Goal: Navigation & Orientation: Find specific page/section

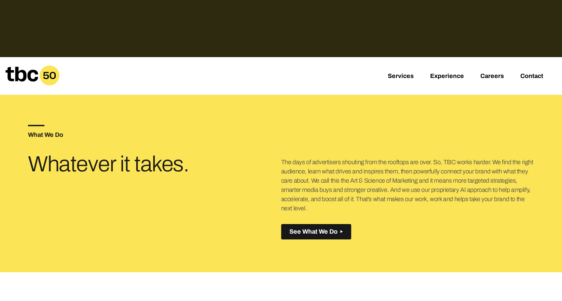
scroll to position [223, 0]
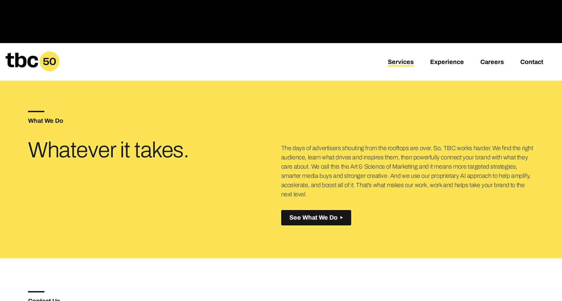
click at [403, 62] on link "Services" at bounding box center [401, 62] width 26 height 8
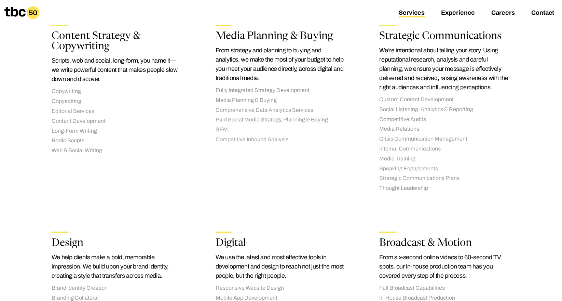
scroll to position [550, 0]
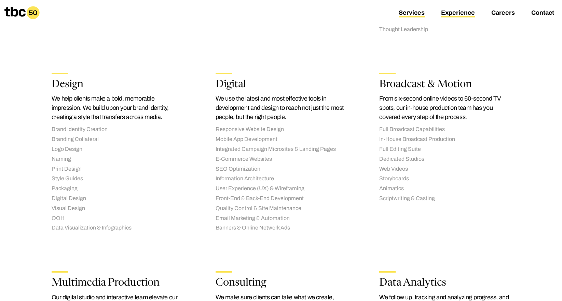
click at [452, 13] on link "Experience" at bounding box center [458, 13] width 34 height 8
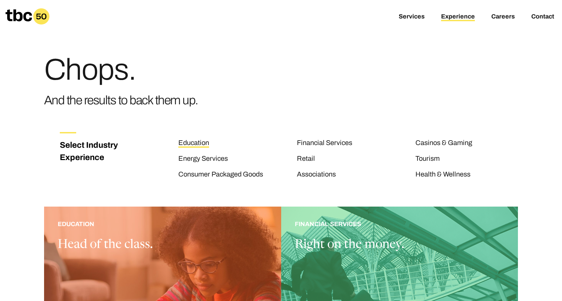
click at [198, 143] on link "Education" at bounding box center [193, 143] width 31 height 9
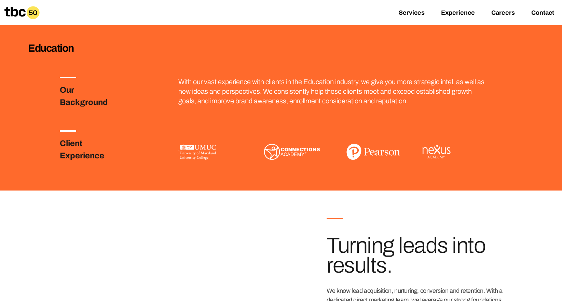
scroll to position [156, 0]
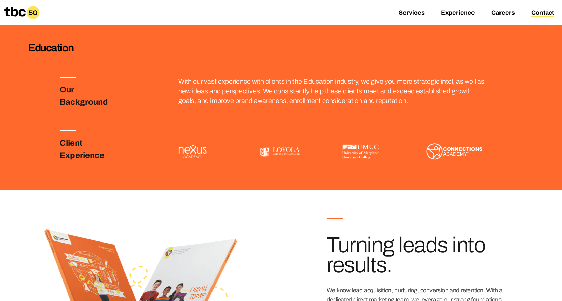
click at [543, 12] on link "Contact" at bounding box center [542, 13] width 23 height 8
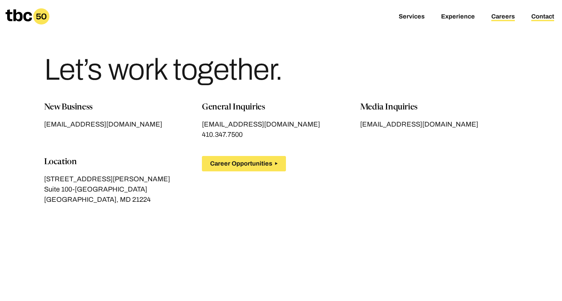
click at [503, 16] on link "Careers" at bounding box center [503, 17] width 24 height 8
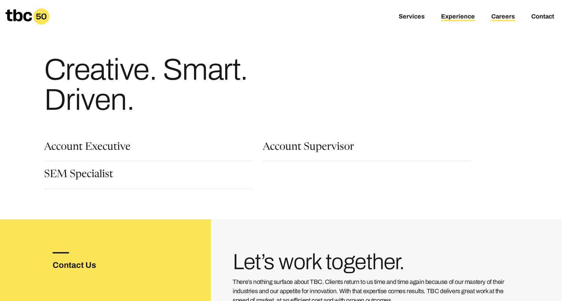
click at [456, 17] on link "Experience" at bounding box center [458, 17] width 34 height 8
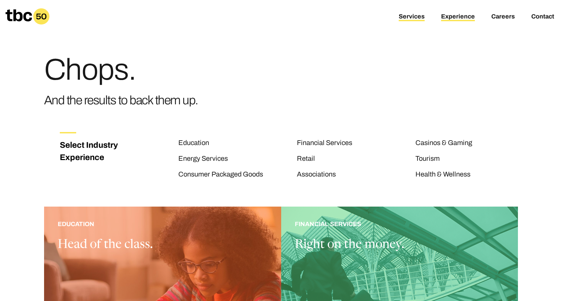
click at [415, 17] on link "Services" at bounding box center [412, 17] width 26 height 8
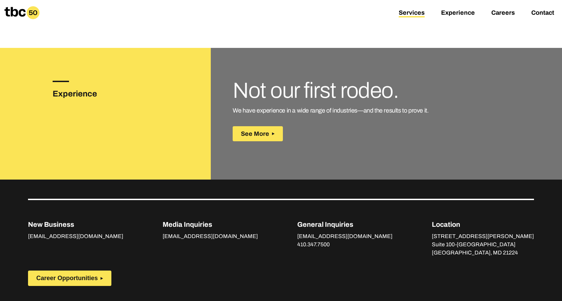
scroll to position [1005, 0]
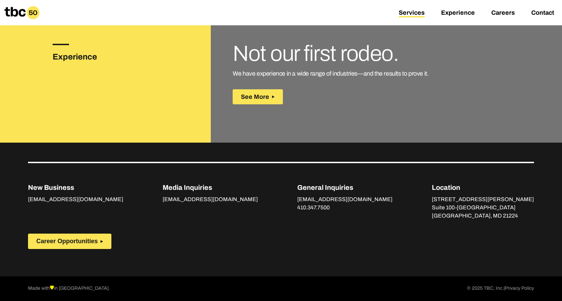
click at [16, 14] on icon at bounding box center [14, 12] width 21 height 10
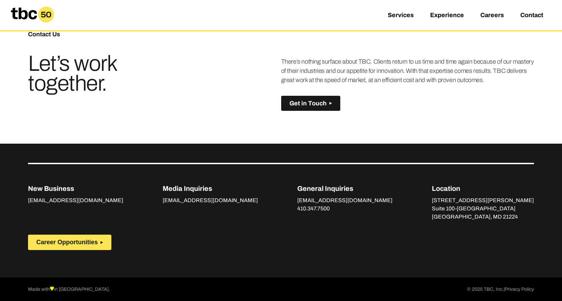
scroll to position [490, 0]
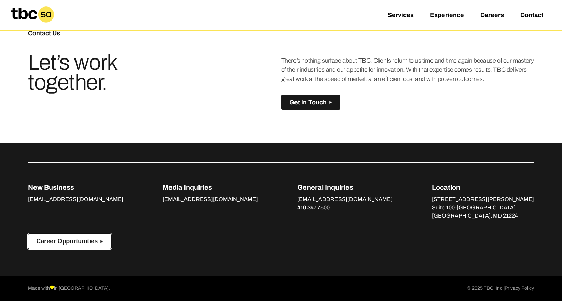
click at [69, 241] on span "Career Opportunities" at bounding box center [66, 240] width 61 height 7
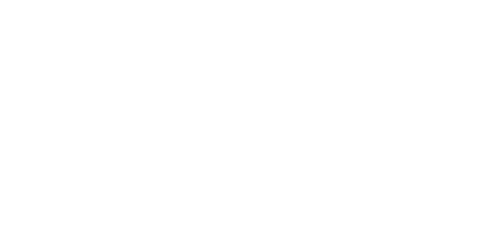
scroll to position [19, 0]
